Goal: Task Accomplishment & Management: Use online tool/utility

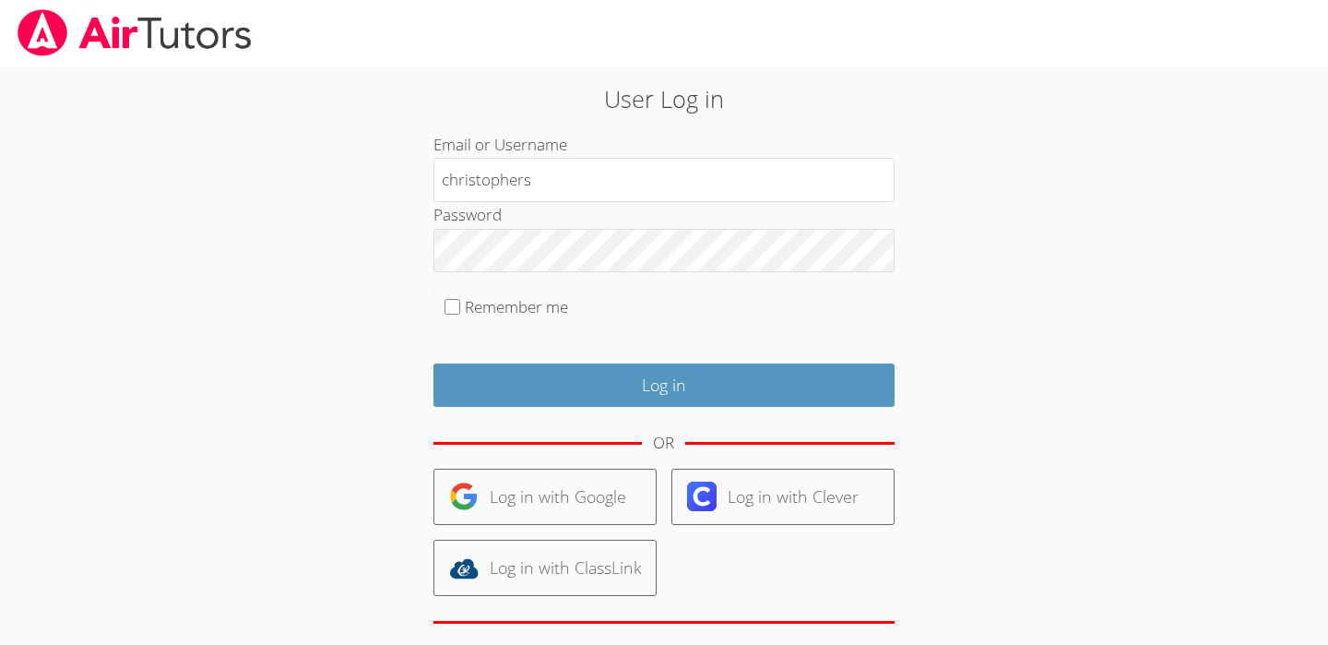
type input "christophers"
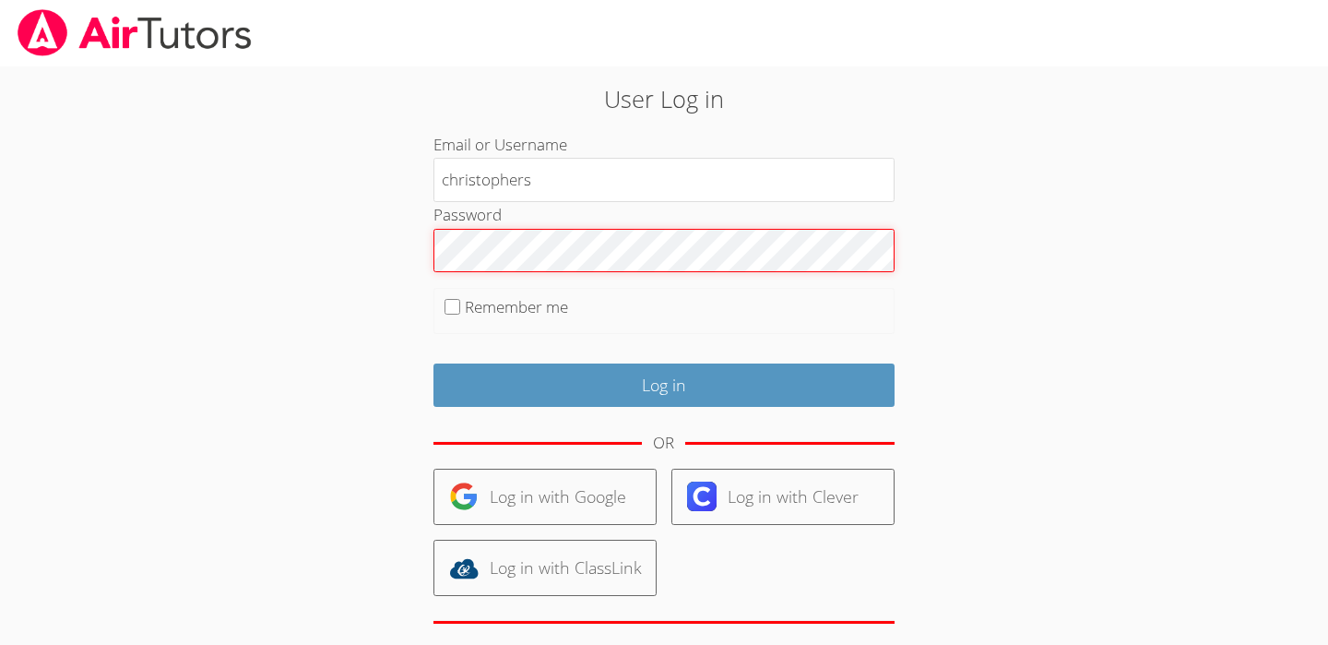
click at [433, 363] on input "Log in" at bounding box center [663, 384] width 461 height 43
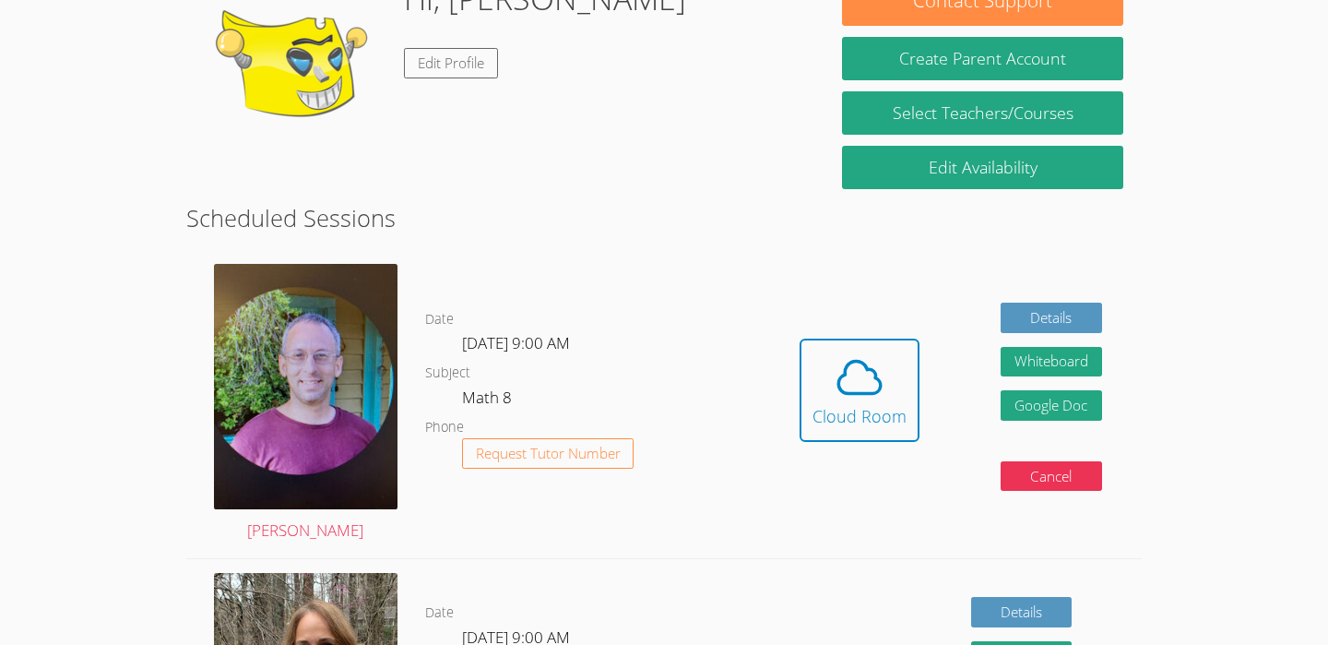
scroll to position [323, 0]
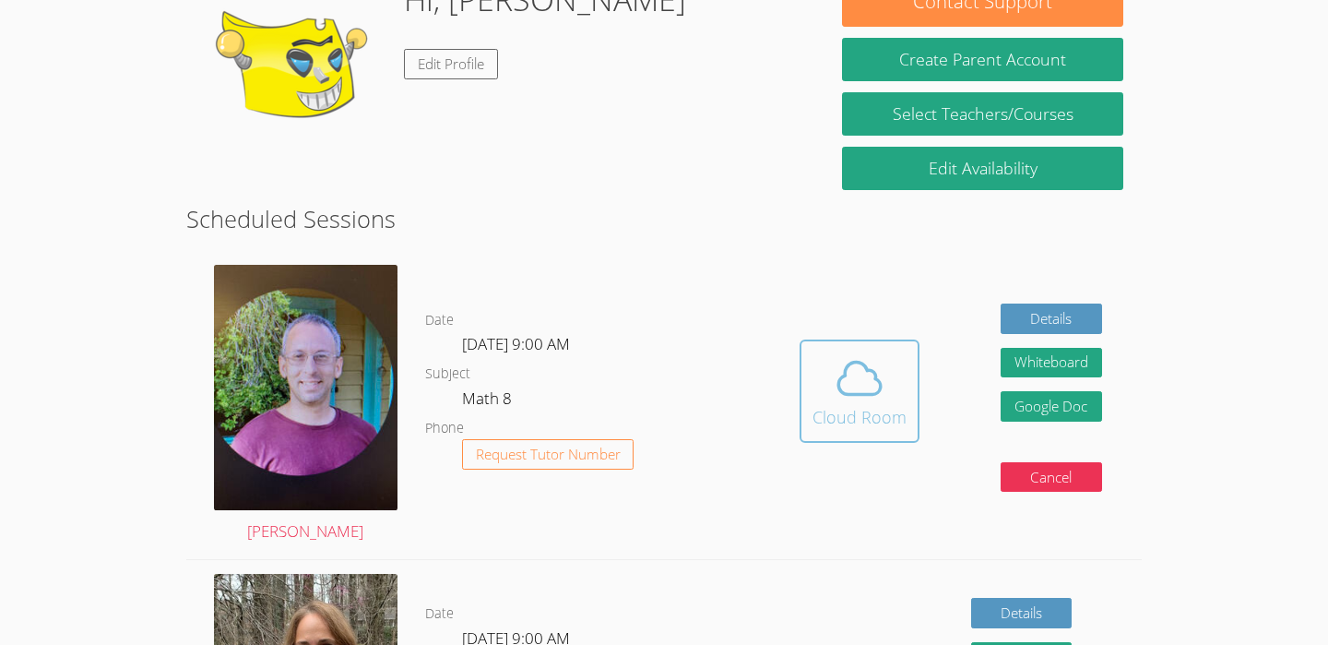
click at [874, 406] on div "Cloud Room" at bounding box center [859, 417] width 94 height 26
click at [836, 404] on div "Cloud Room" at bounding box center [859, 417] width 94 height 26
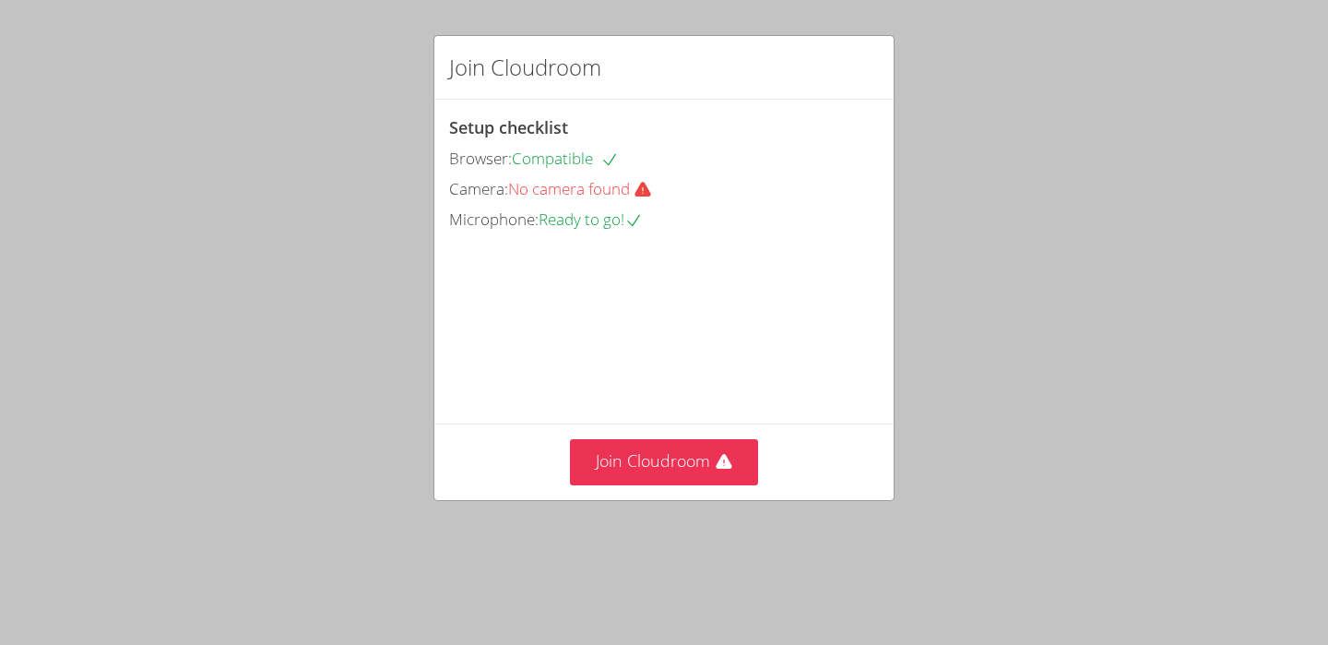
click at [550, 193] on span "No camera found" at bounding box center [587, 188] width 159 height 21
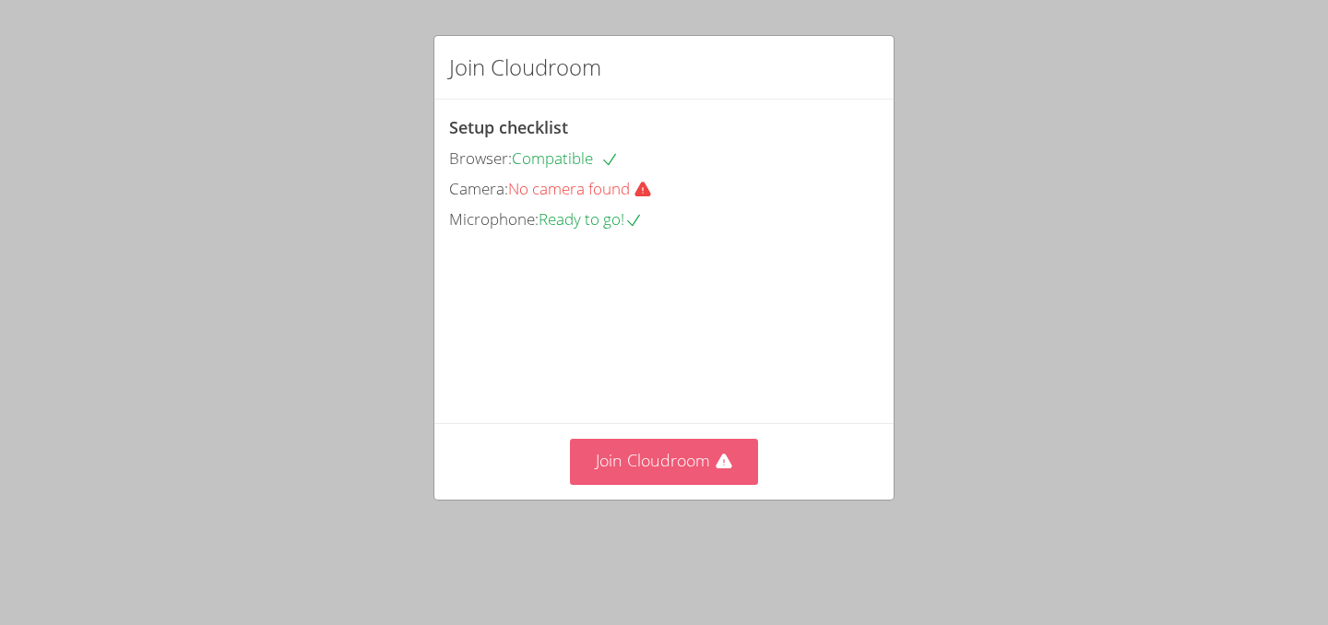
click at [0, 0] on div "Setup checklist Browser: Compatible Camera: No camera found Microphone: Ready t…" at bounding box center [0, 0] width 0 height 0
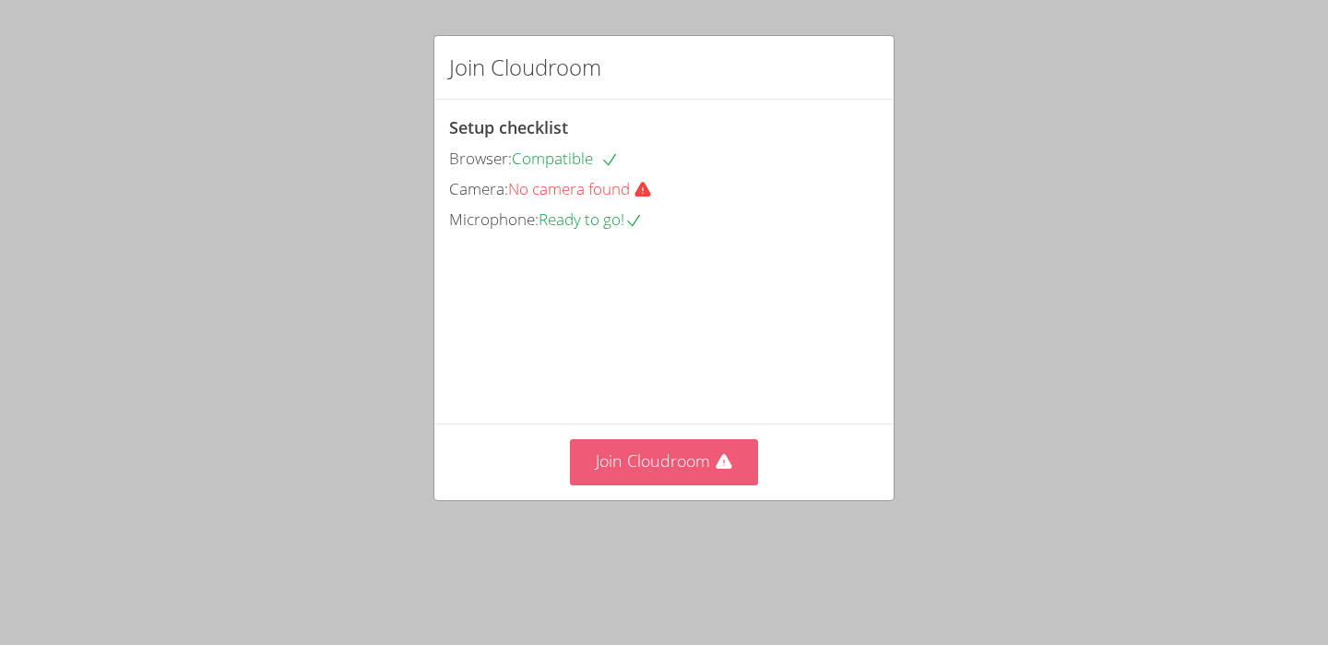
click at [736, 468] on button "Join Cloudroom" at bounding box center [664, 461] width 189 height 45
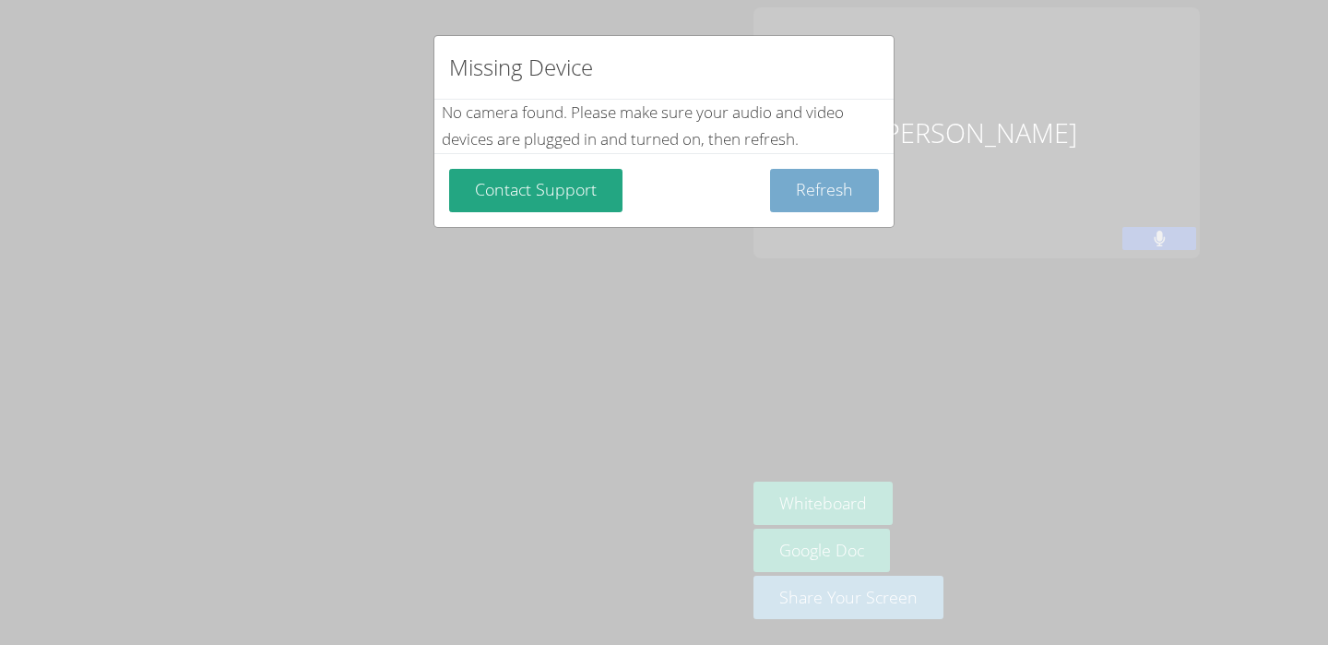
click at [803, 191] on button "Refresh" at bounding box center [824, 190] width 109 height 43
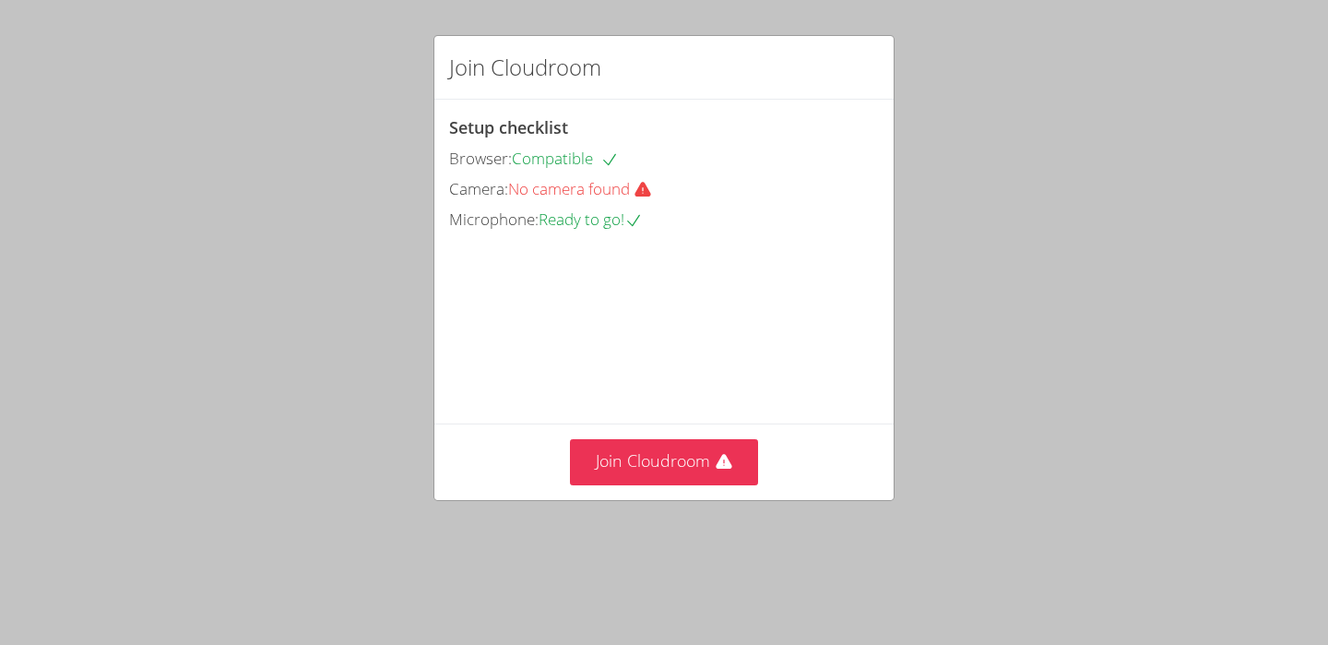
click at [281, 542] on div "Join Cloudroom Setup checklist Browser: Compatible Camera: No camera found Micr…" at bounding box center [664, 322] width 1328 height 645
